Goal: Information Seeking & Learning: Learn about a topic

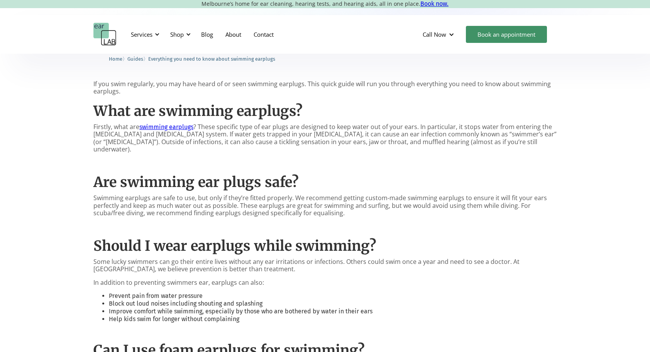
scroll to position [332, 0]
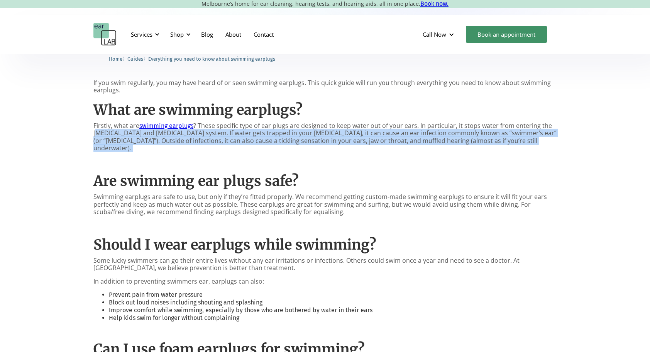
drag, startPoint x: 96, startPoint y: 130, endPoint x: 248, endPoint y: 149, distance: 152.9
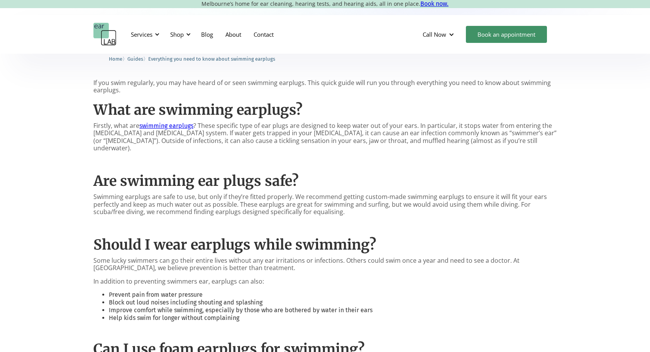
drag, startPoint x: 248, startPoint y: 149, endPoint x: 205, endPoint y: 183, distance: 54.4
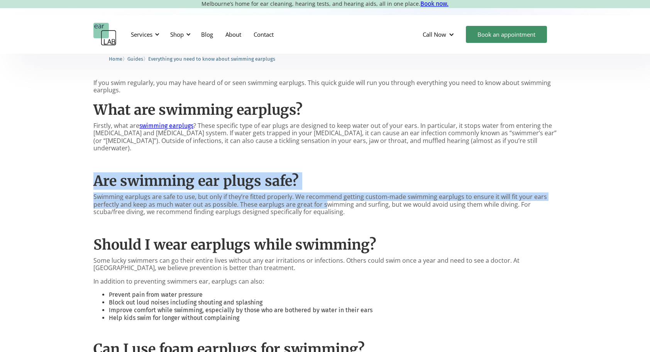
drag, startPoint x: 98, startPoint y: 177, endPoint x: 325, endPoint y: 198, distance: 228.3
click at [325, 198] on p "Swimming earplugs are safe to use, but only if they’re fitted properly. We reco…" at bounding box center [324, 204] width 463 height 22
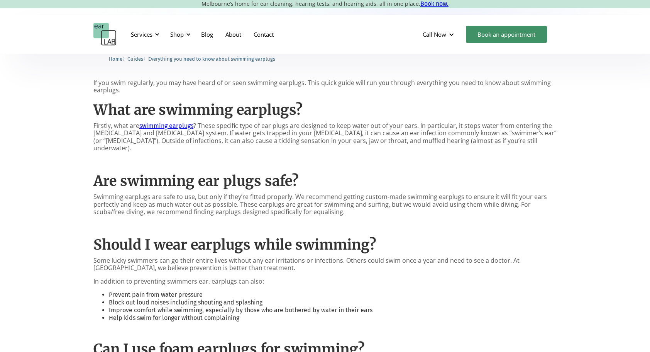
click at [140, 221] on p "‍" at bounding box center [324, 224] width 463 height 7
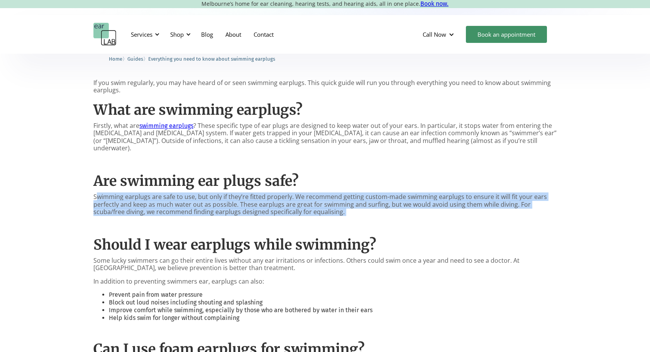
drag, startPoint x: 97, startPoint y: 188, endPoint x: 200, endPoint y: 208, distance: 105.1
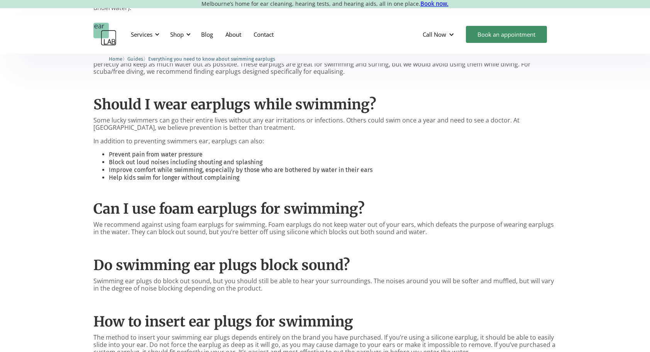
scroll to position [472, 0]
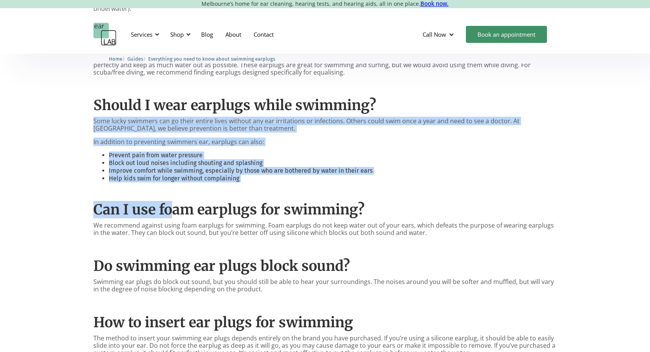
drag, startPoint x: 90, startPoint y: 113, endPoint x: 173, endPoint y: 200, distance: 120.1
click at [173, 200] on div "If you swim regularly, you may have heard of or seen swimming earplugs. This qu…" at bounding box center [325, 258] width 650 height 694
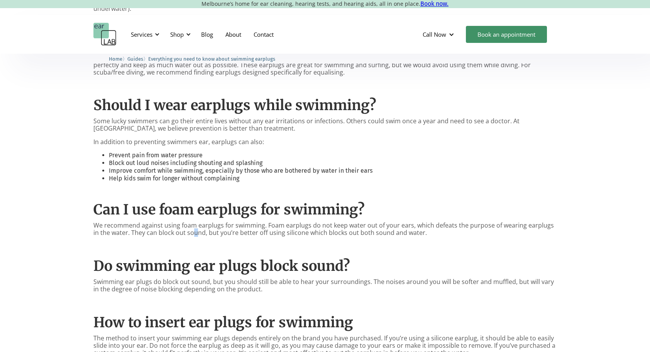
drag, startPoint x: 173, startPoint y: 200, endPoint x: 188, endPoint y: 227, distance: 30.9
click at [188, 227] on p "We recommend against using foam earplugs for swimming. Foam earplugs do not kee…" at bounding box center [324, 229] width 463 height 15
click at [468, 225] on p "We recommend against using foam earplugs for swimming. Foam earplugs do not kee…" at bounding box center [324, 229] width 463 height 15
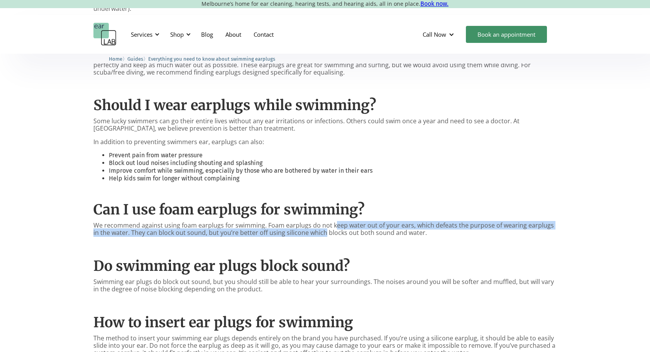
drag, startPoint x: 335, startPoint y: 212, endPoint x: 317, endPoint y: 226, distance: 23.1
click at [317, 226] on div "If you swim regularly, you may have heard of or seen swimming earplugs. This qu…" at bounding box center [324, 256] width 463 height 633
click at [228, 222] on p "We recommend against using foam earplugs for swimming. Foam earplugs do not kee…" at bounding box center [324, 229] width 463 height 15
drag, startPoint x: 139, startPoint y: 212, endPoint x: 263, endPoint y: 228, distance: 124.6
click at [263, 228] on div "If you swim regularly, you may have heard of or seen swimming earplugs. This qu…" at bounding box center [324, 256] width 463 height 633
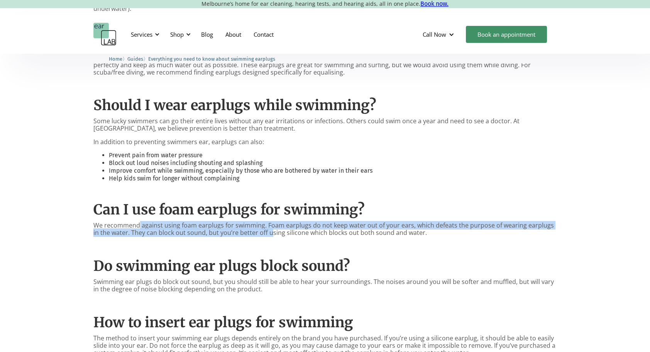
click at [263, 228] on p "We recommend against using foam earplugs for swimming. Foam earplugs do not kee…" at bounding box center [324, 229] width 463 height 15
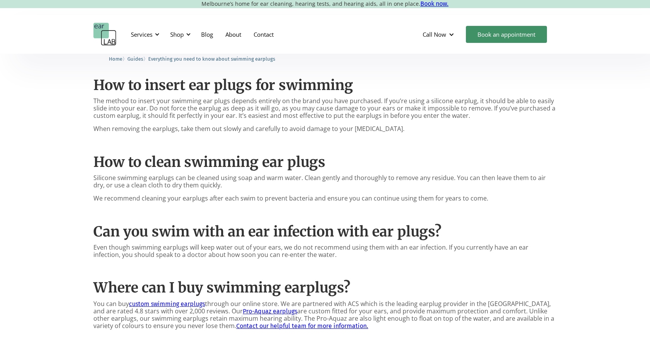
scroll to position [708, 0]
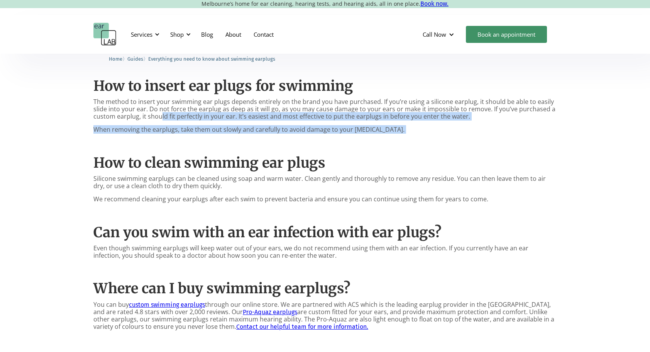
drag, startPoint x: 159, startPoint y: 107, endPoint x: 226, endPoint y: 138, distance: 74.1
click at [226, 138] on div "If you swim regularly, you may have heard of or seen swimming earplugs. This qu…" at bounding box center [324, 20] width 463 height 633
click at [226, 139] on p "‍" at bounding box center [324, 142] width 463 height 7
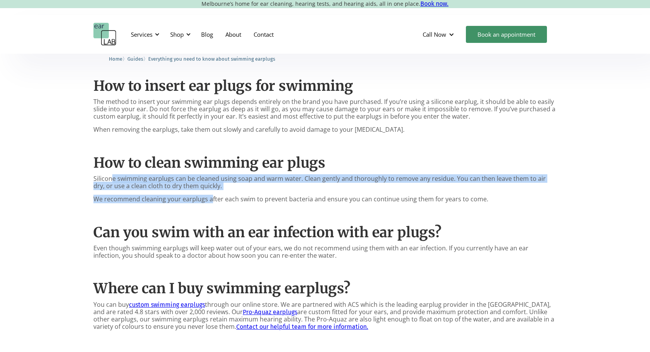
drag, startPoint x: 110, startPoint y: 174, endPoint x: 214, endPoint y: 192, distance: 105.0
click at [214, 192] on div "If you swim regularly, you may have heard of or seen swimming earplugs. This qu…" at bounding box center [324, 20] width 463 height 633
click at [214, 195] on p "We recommend cleaning your earplugs after each swim to prevent bacteria and ens…" at bounding box center [324, 198] width 463 height 7
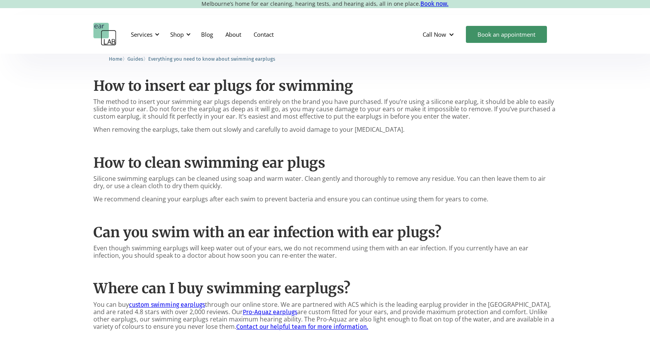
click at [226, 230] on h2 "Can you swim with an ear infection with ear plugs?" at bounding box center [324, 232] width 463 height 17
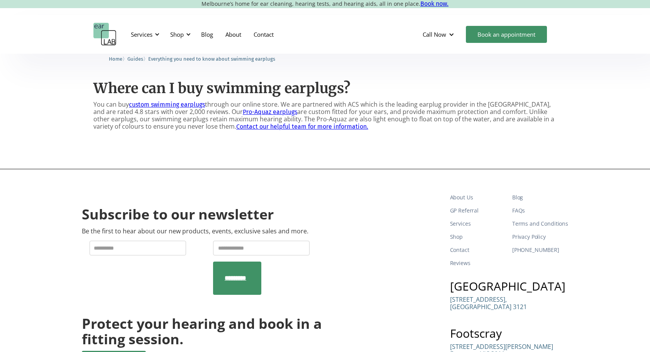
scroll to position [897, 0]
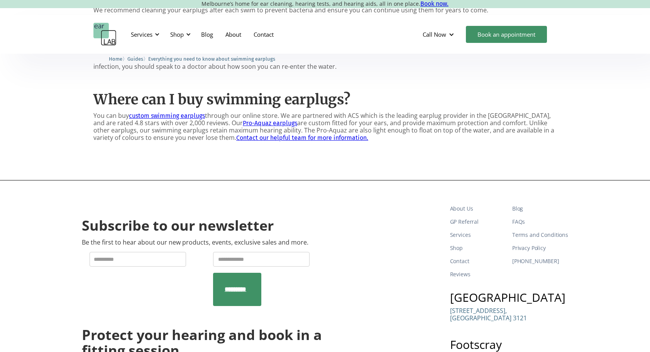
click at [243, 119] on link "Pro-Aquaz earplugs" at bounding box center [270, 122] width 54 height 7
